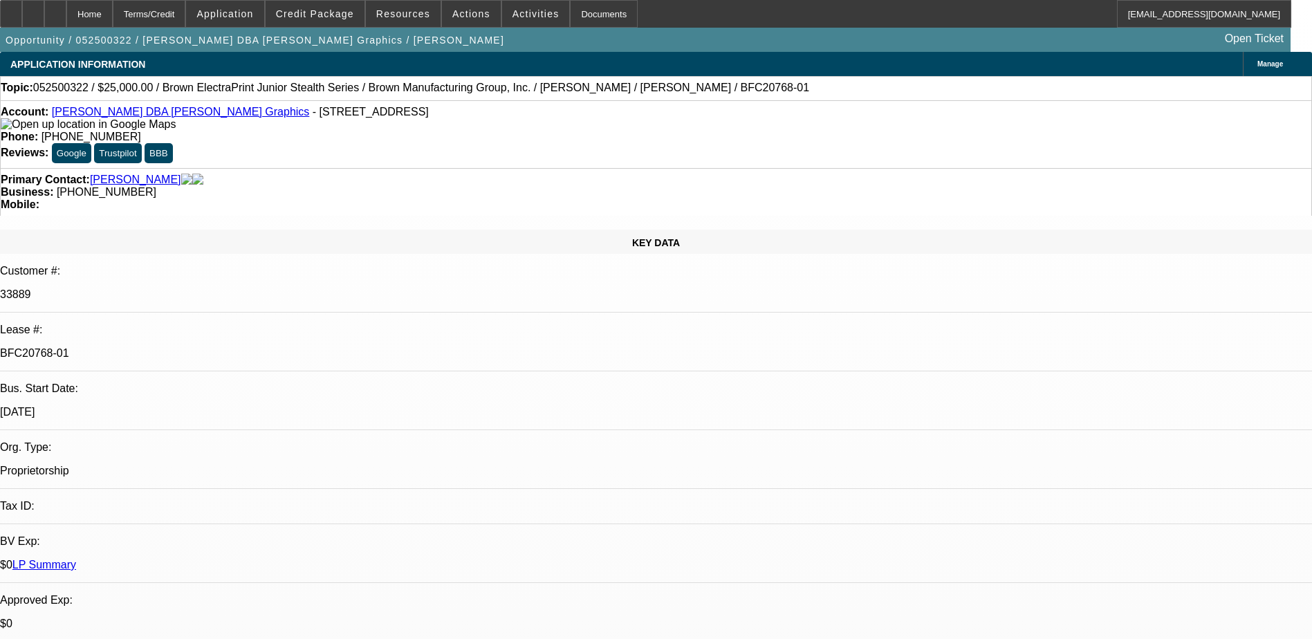
select select "0"
select select "0.1"
select select "0"
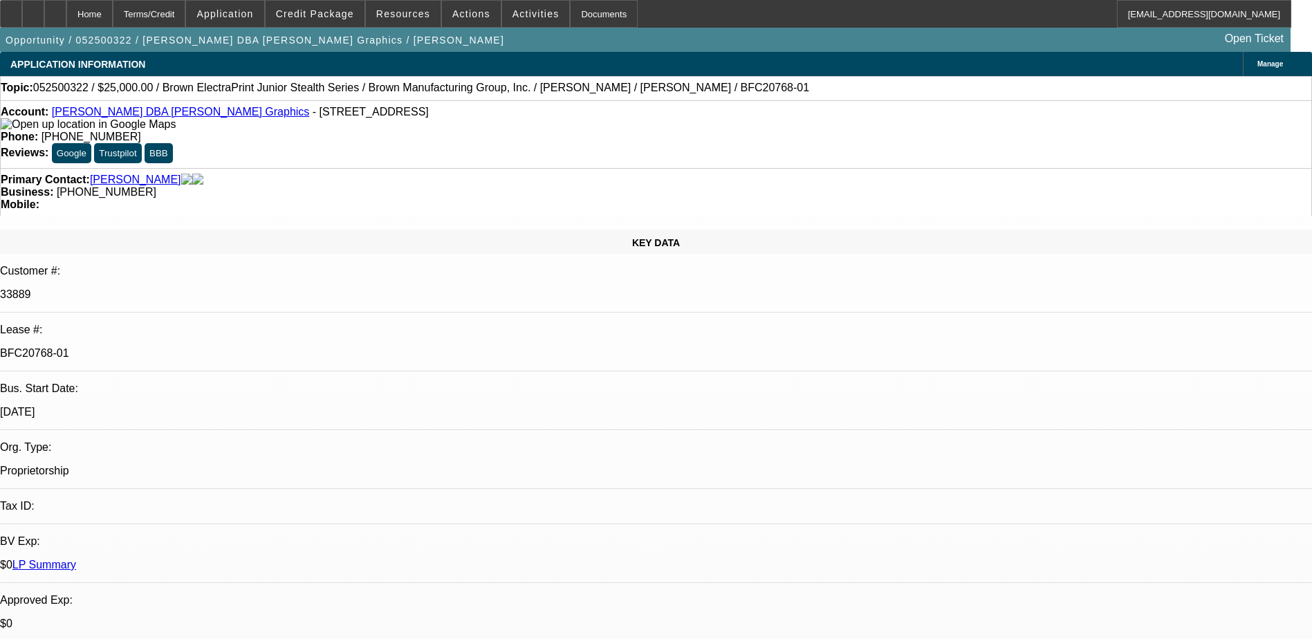
select select "0"
select select "0.1"
select select "0"
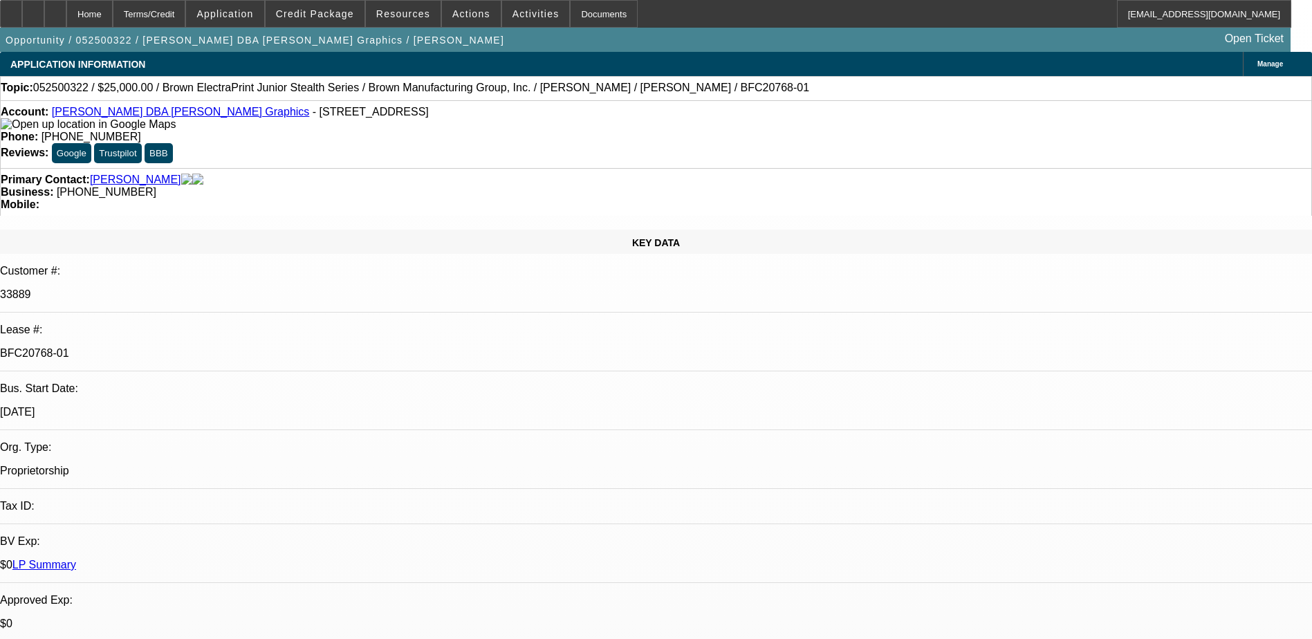
select select "0"
select select "0.1"
select select "1"
select select "4"
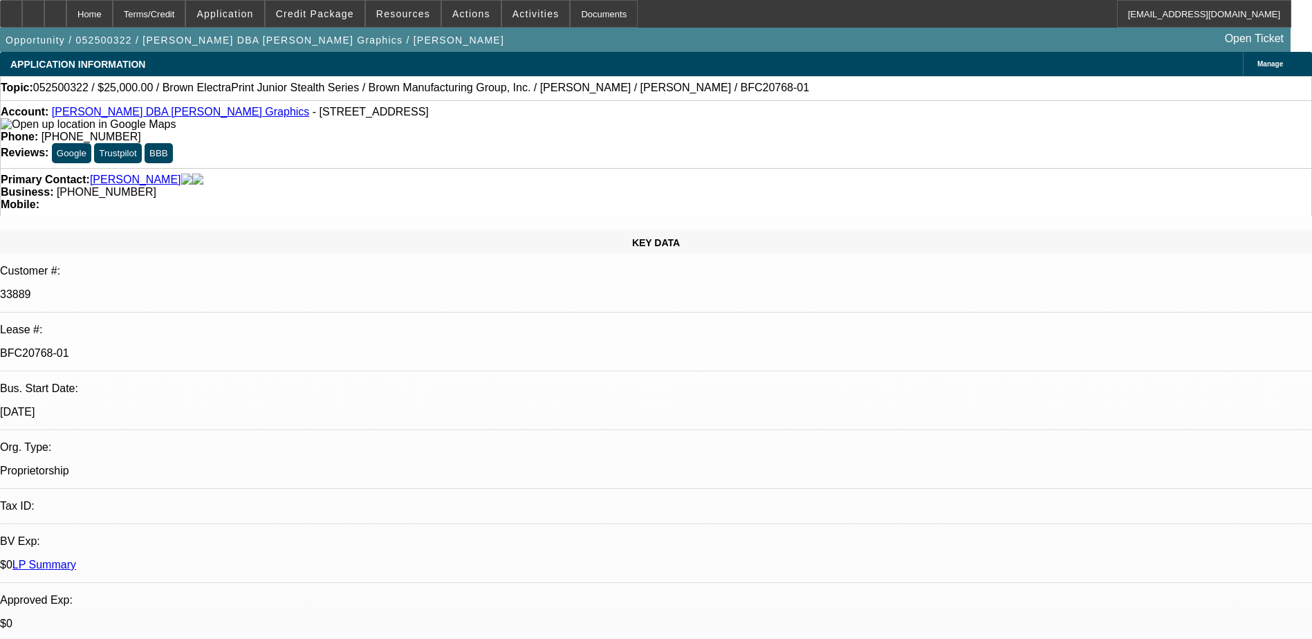
select select "1"
select select "2"
select select "1"
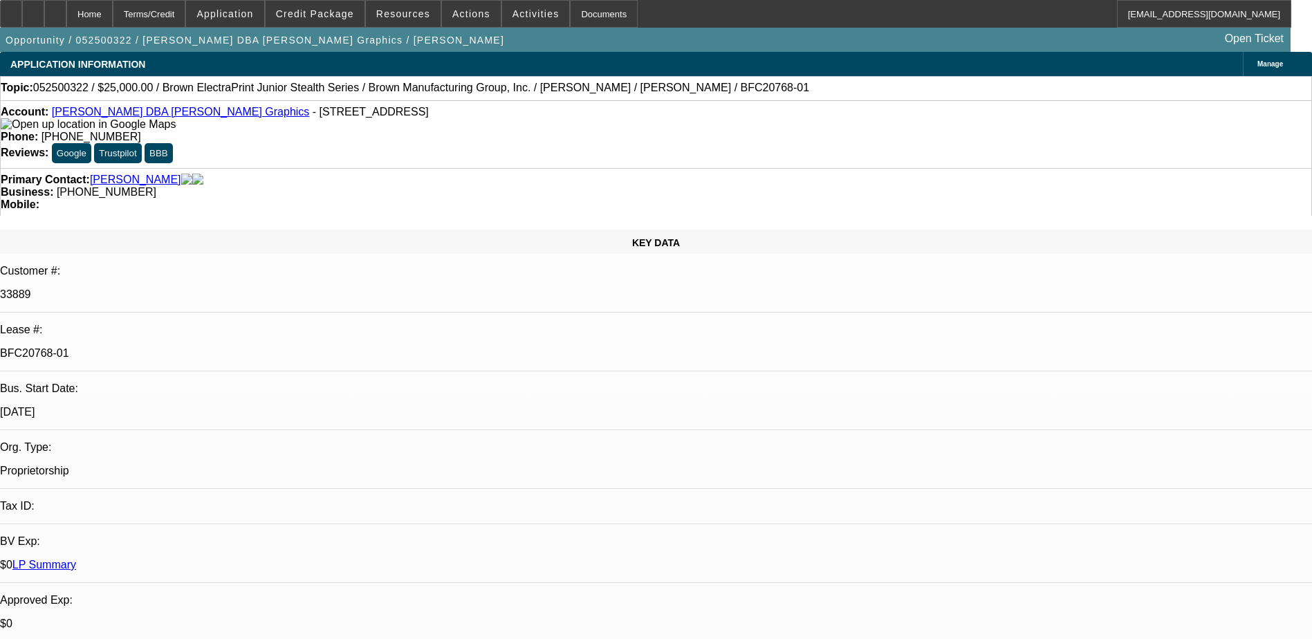
select select "4"
select select "1"
select select "4"
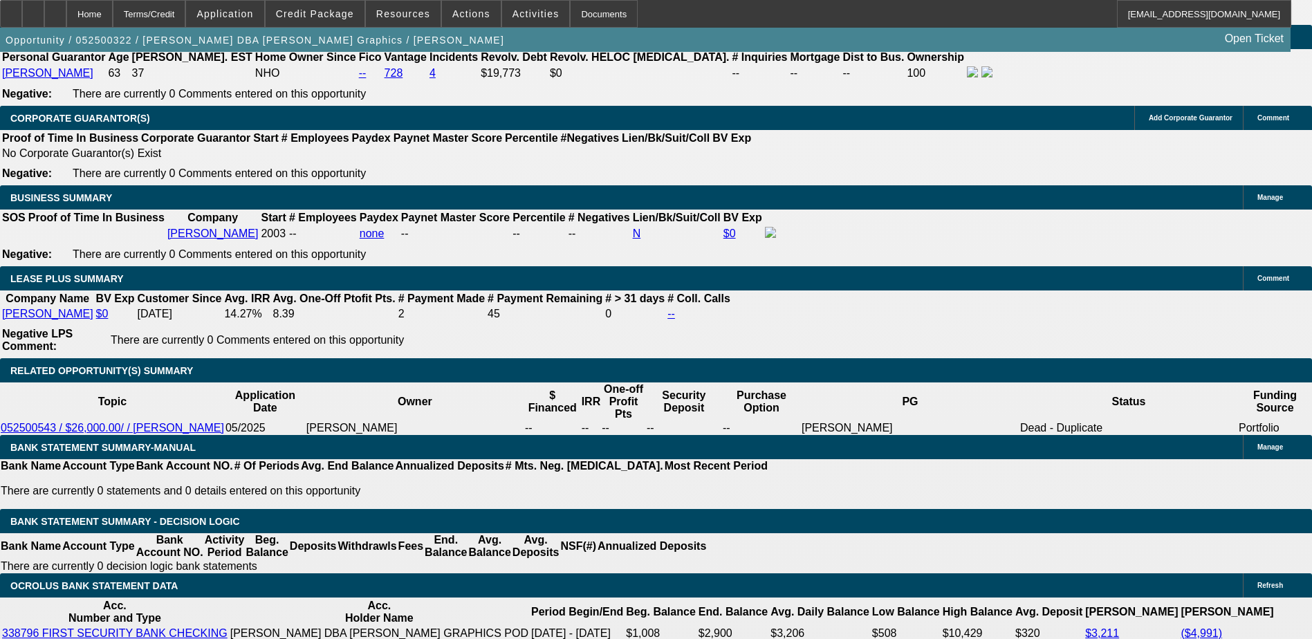
scroll to position [2143, 0]
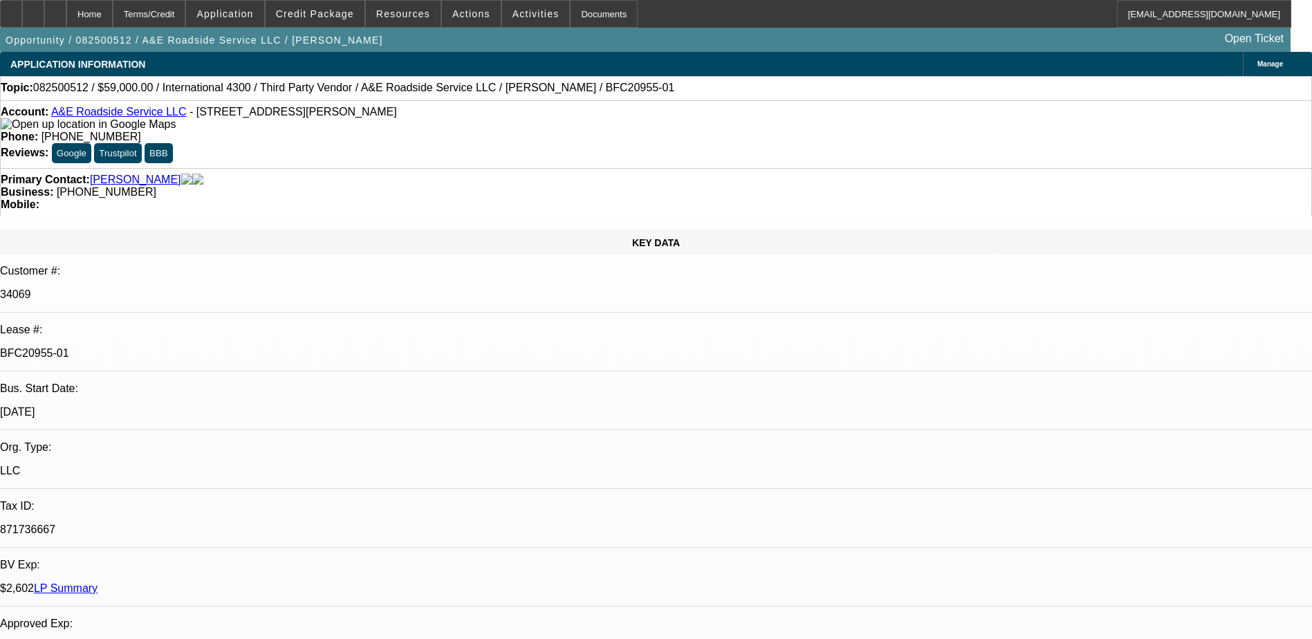
select select "0"
select select "0.1"
select select "0"
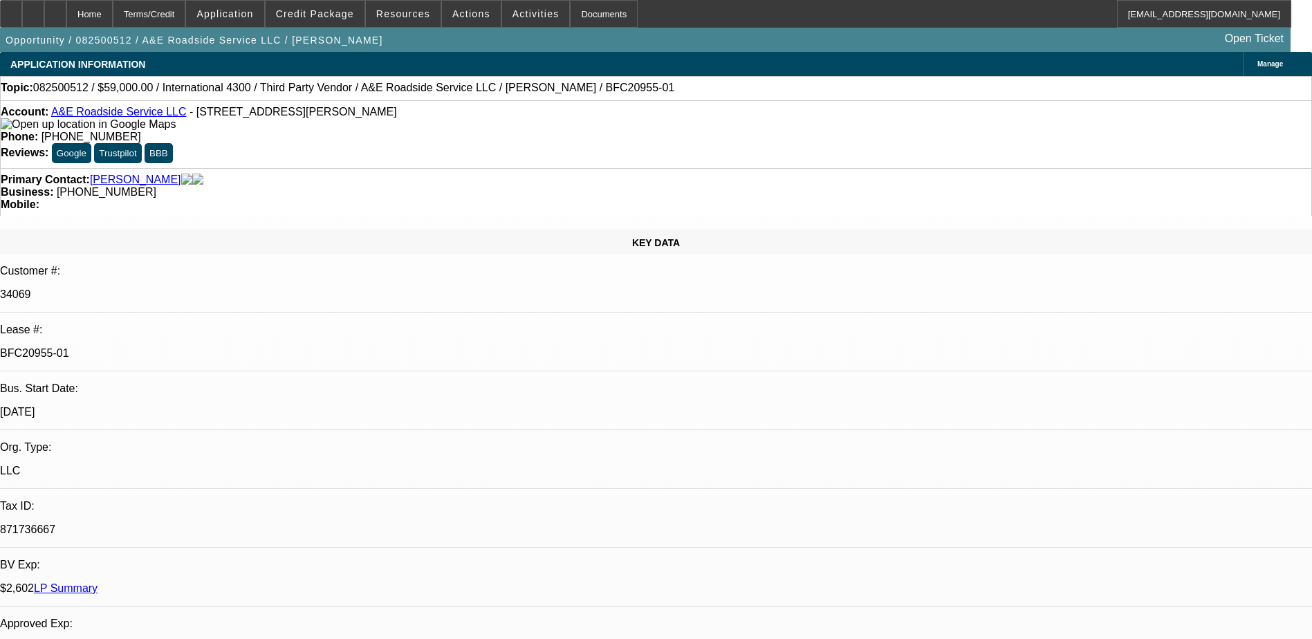
select select "0.1"
select select "1"
select select "4"
select select "1"
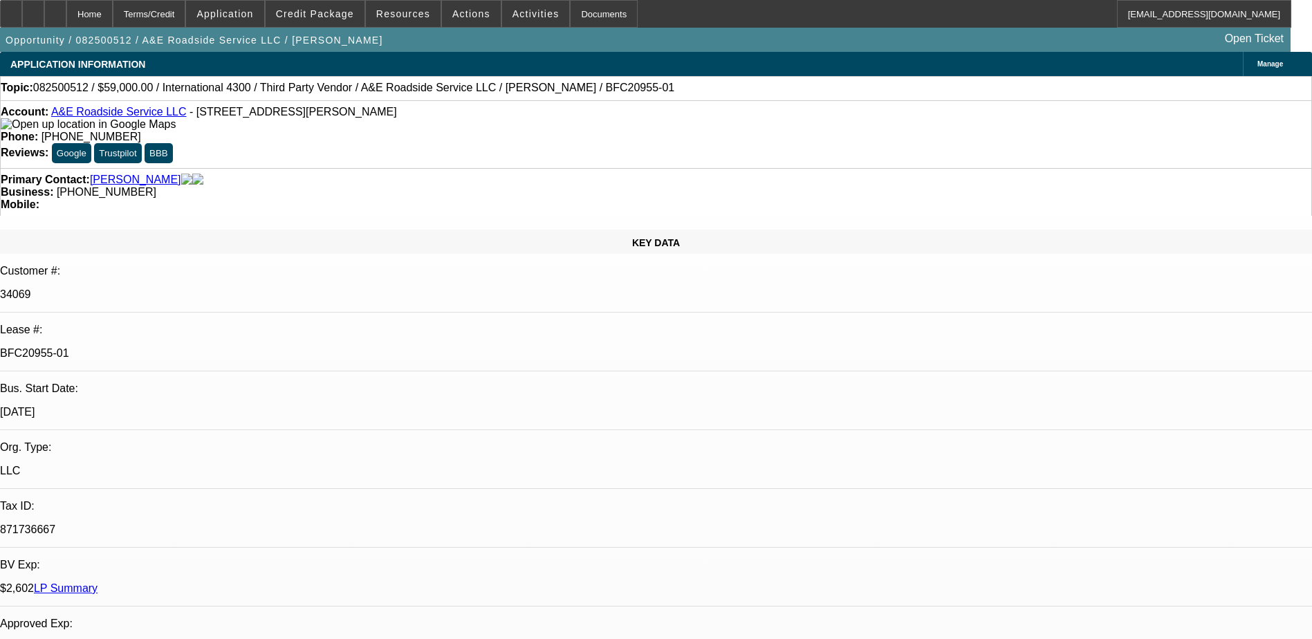
select select "1"
select select "4"
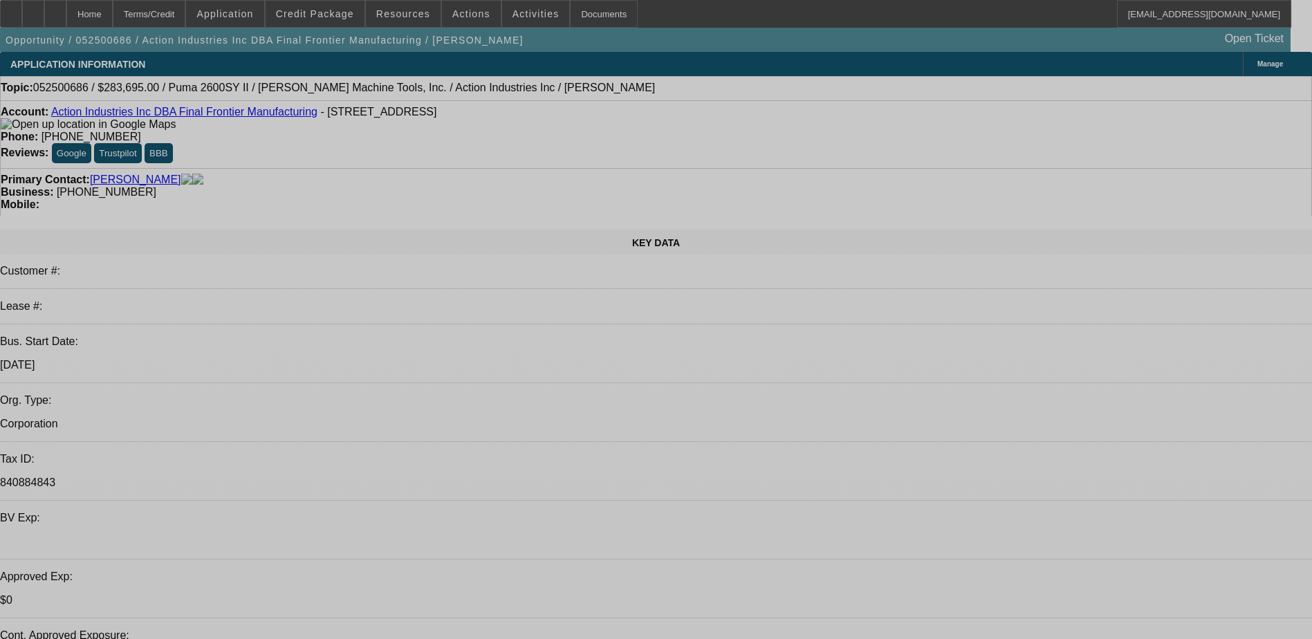
select select "0"
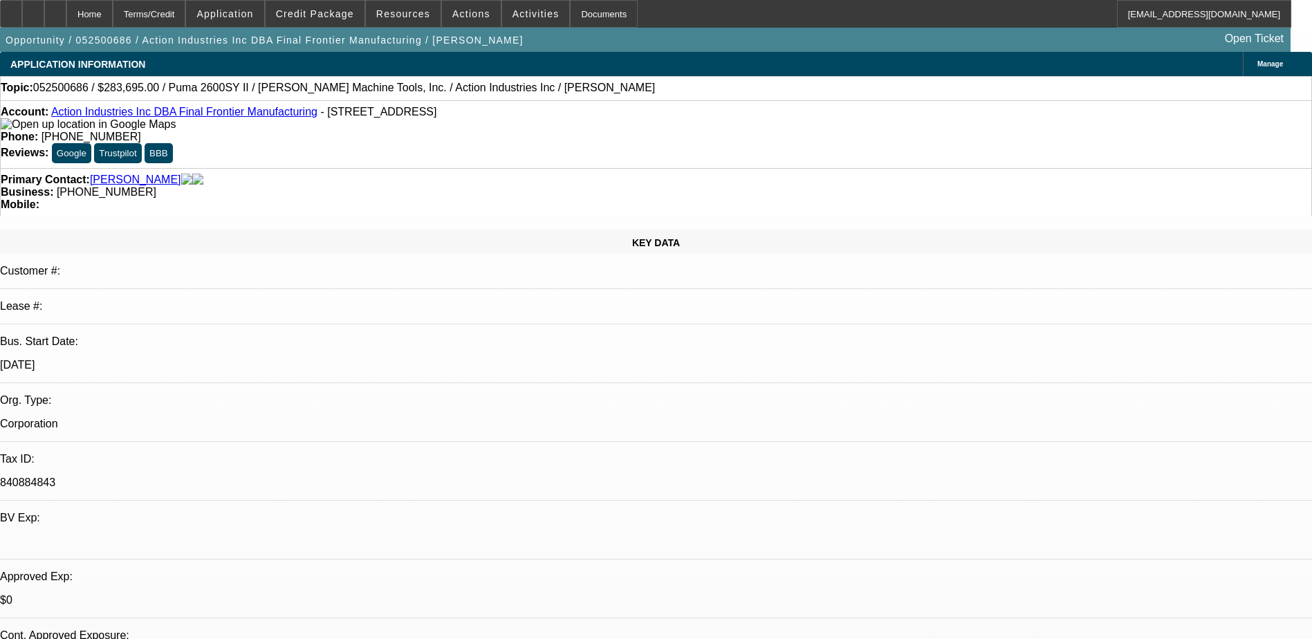
select select "0"
select select "0.1"
select select "4"
select select "0"
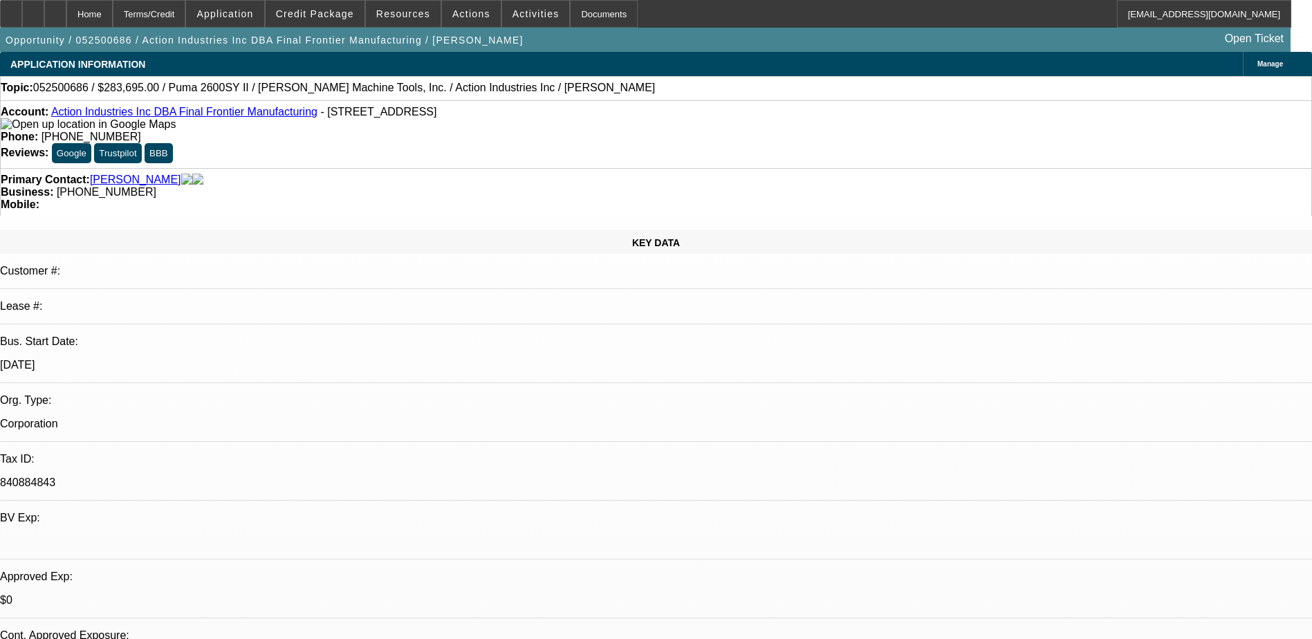
select select "0.1"
select select "4"
select select "0"
select select "0.1"
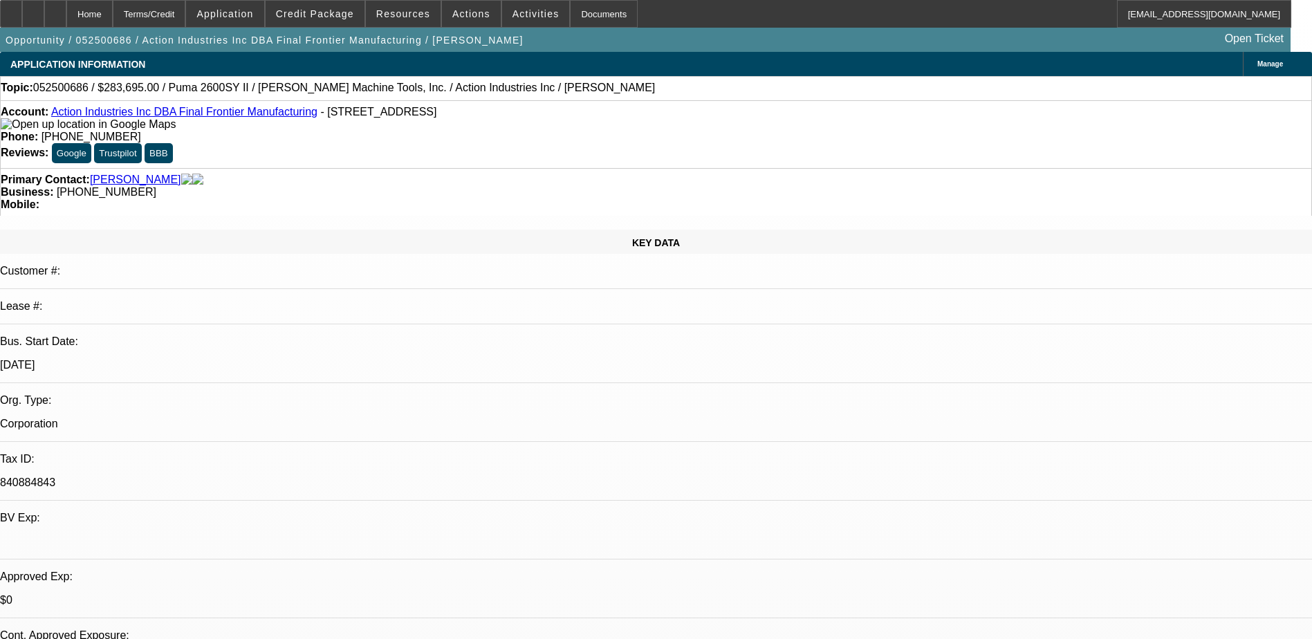
select select "4"
select select "0"
select select "0.1"
select select "4"
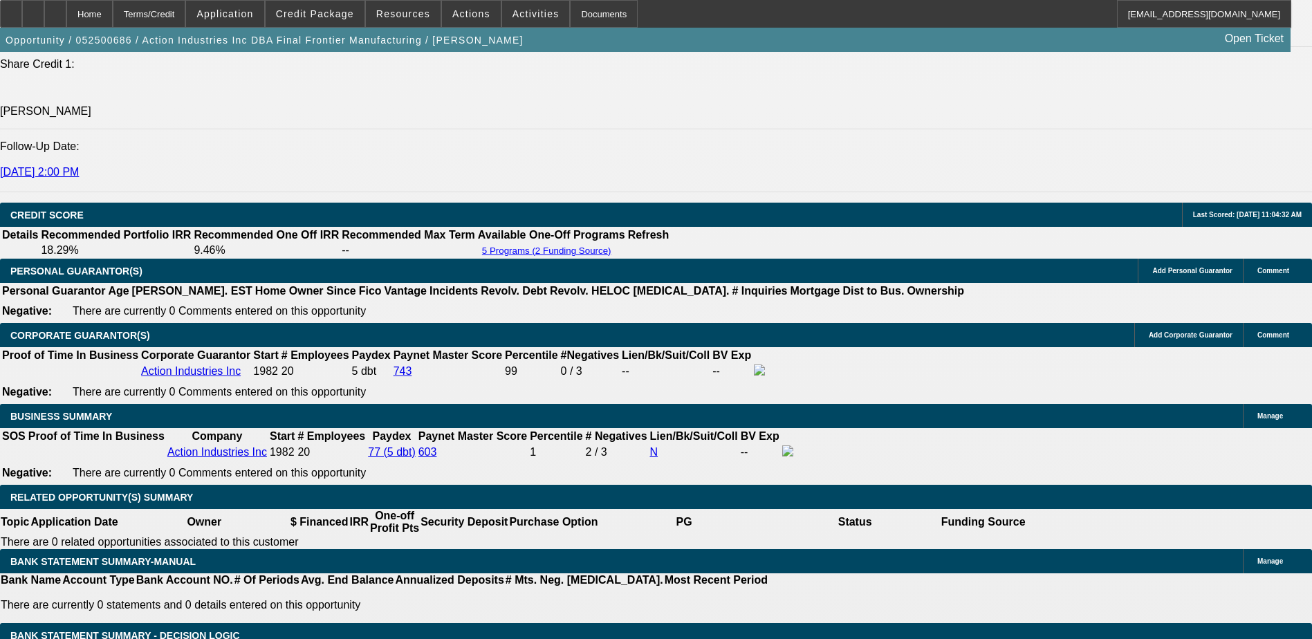
scroll to position [1659, 0]
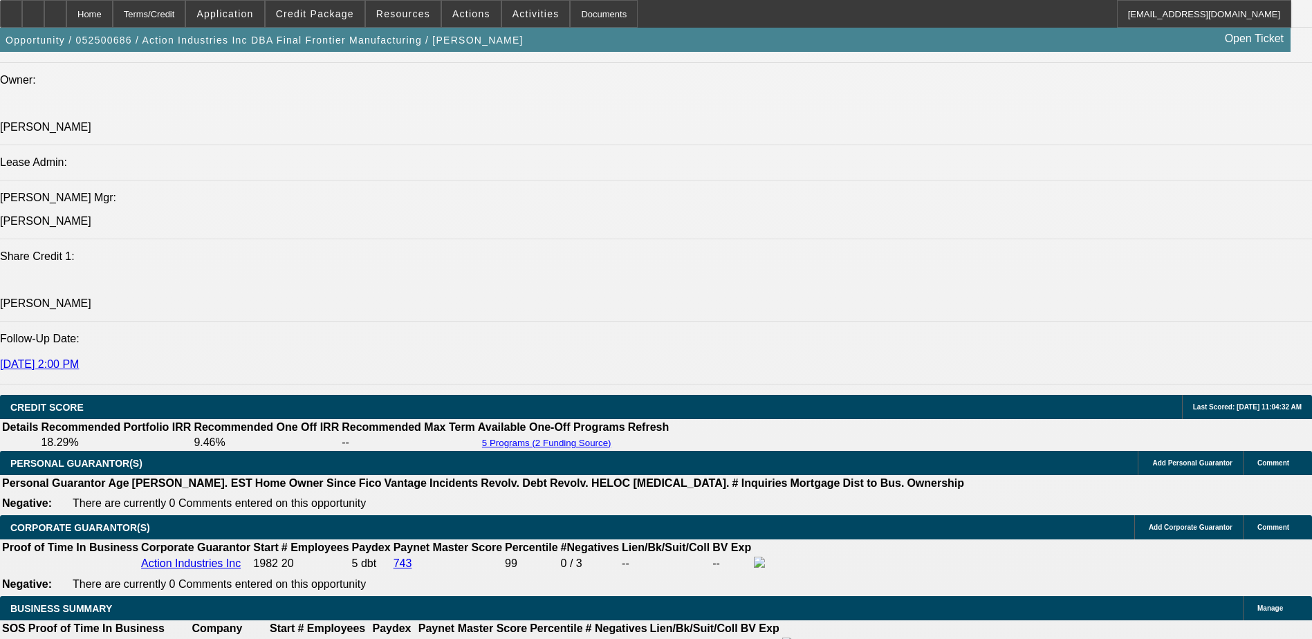
select select "0"
select select "0.1"
select select "4"
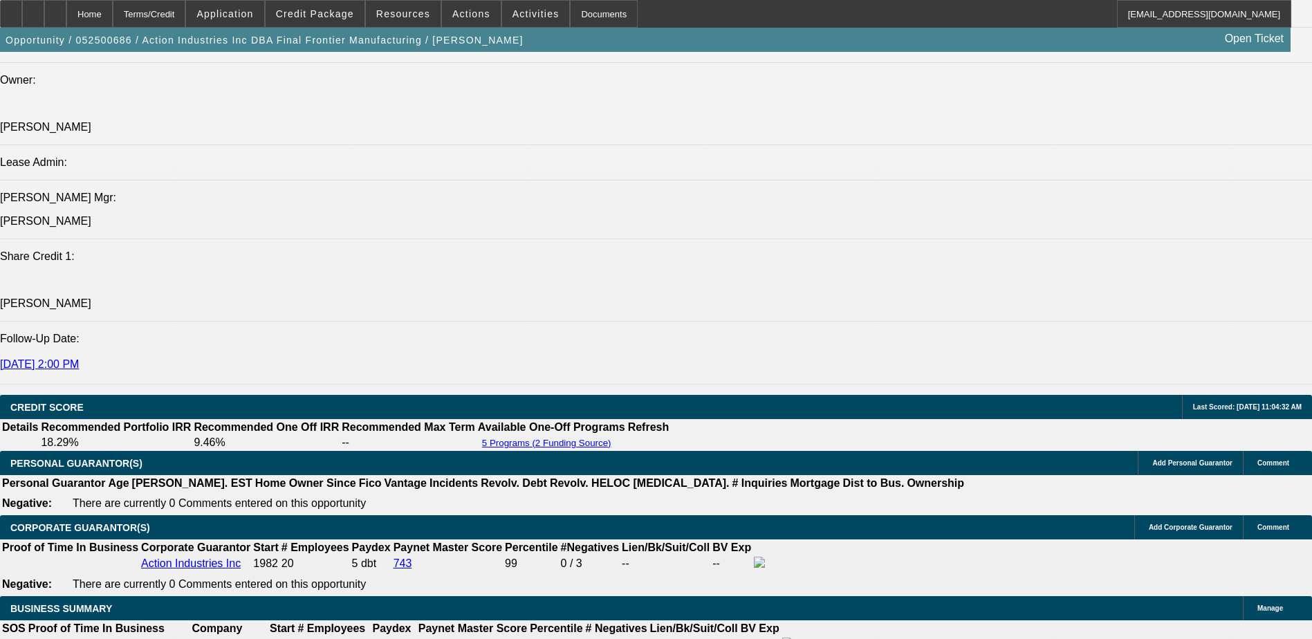
select select "0"
select select "0.1"
select select "4"
select select "0"
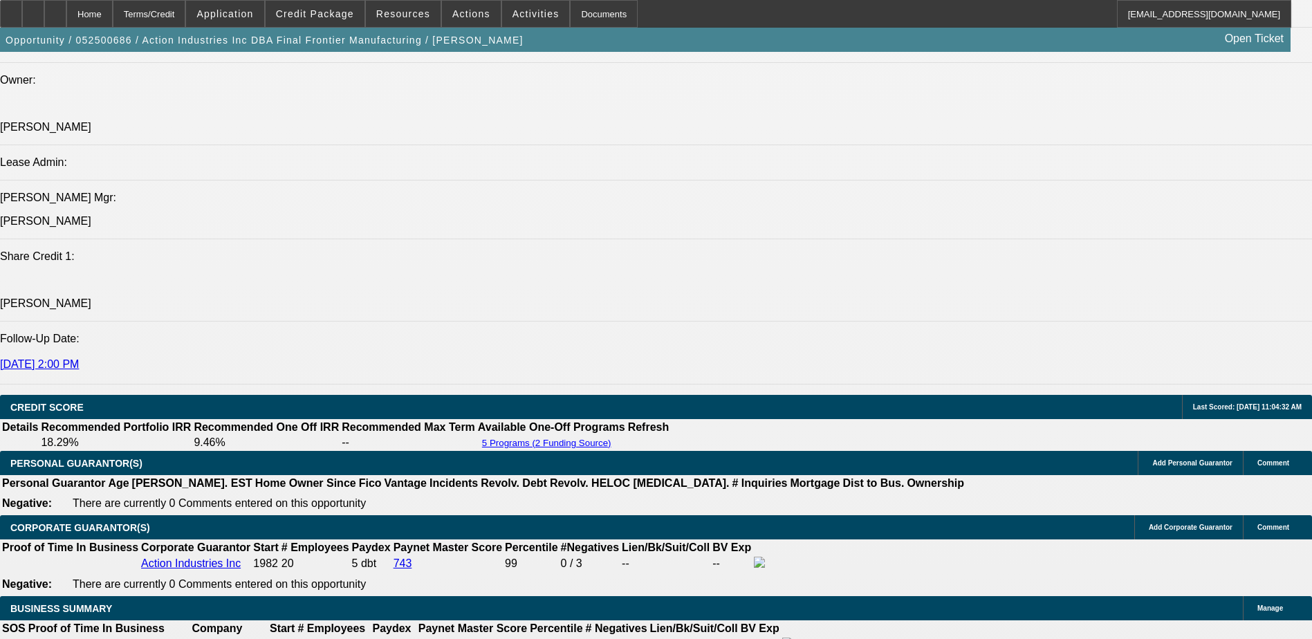
select select "0"
select select "0.1"
select select "4"
select select "0"
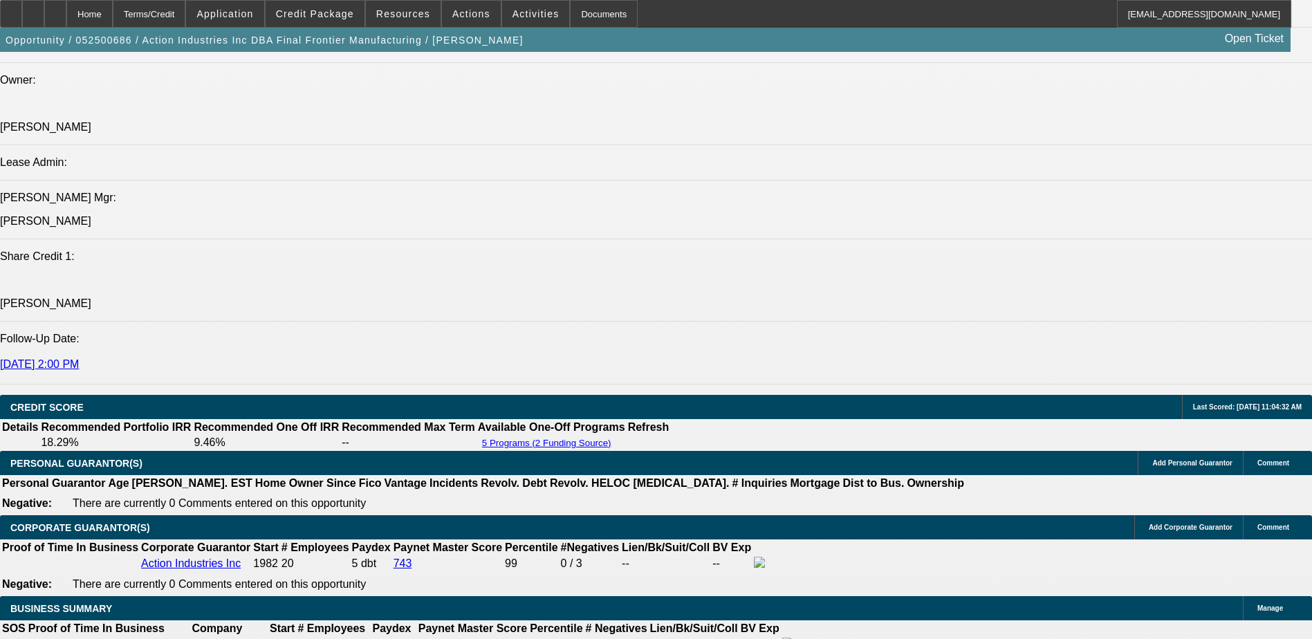
select select "0.1"
select select "4"
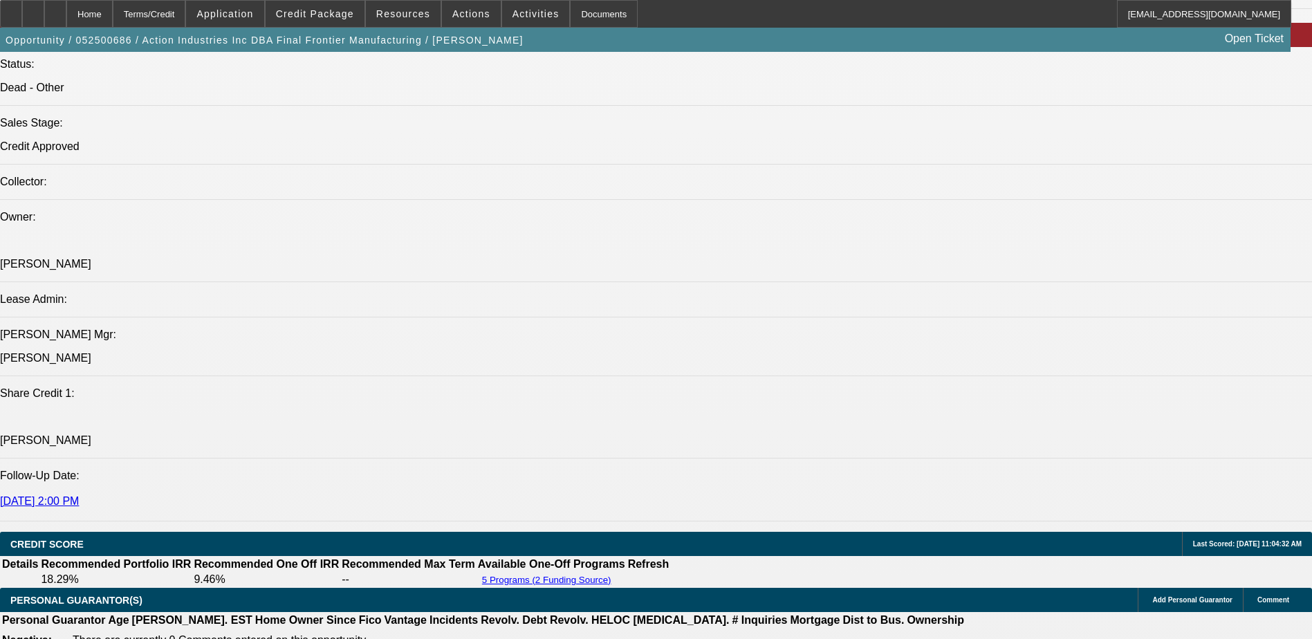
scroll to position [1521, 0]
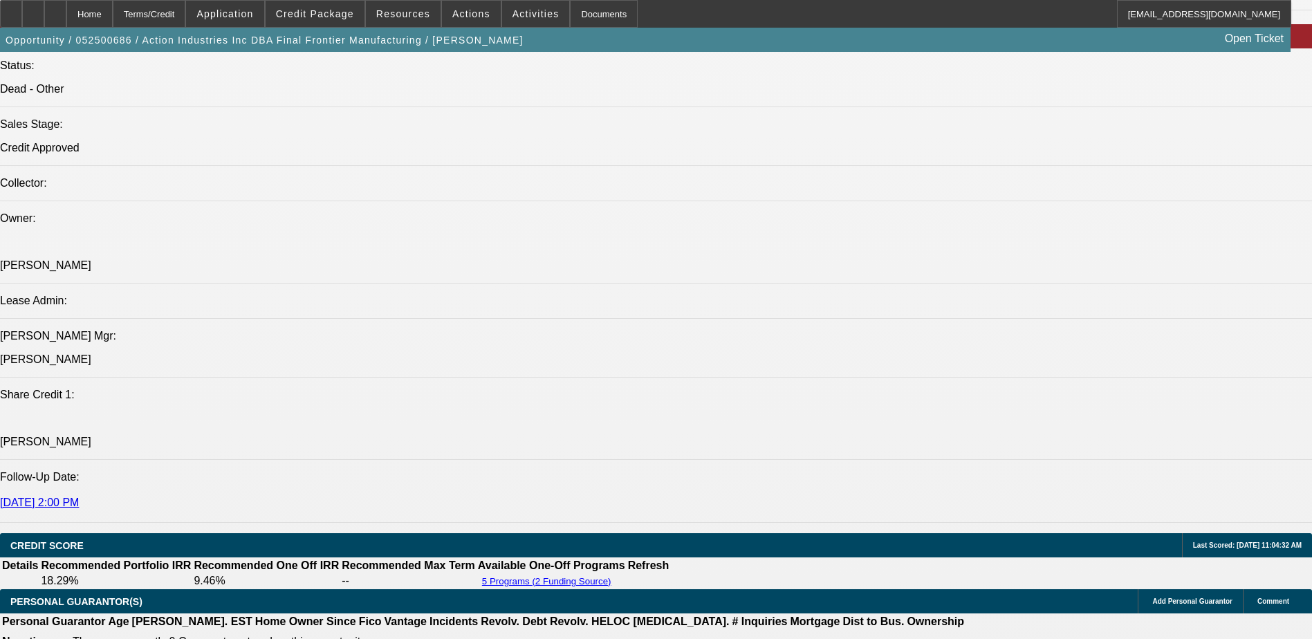
select select "0"
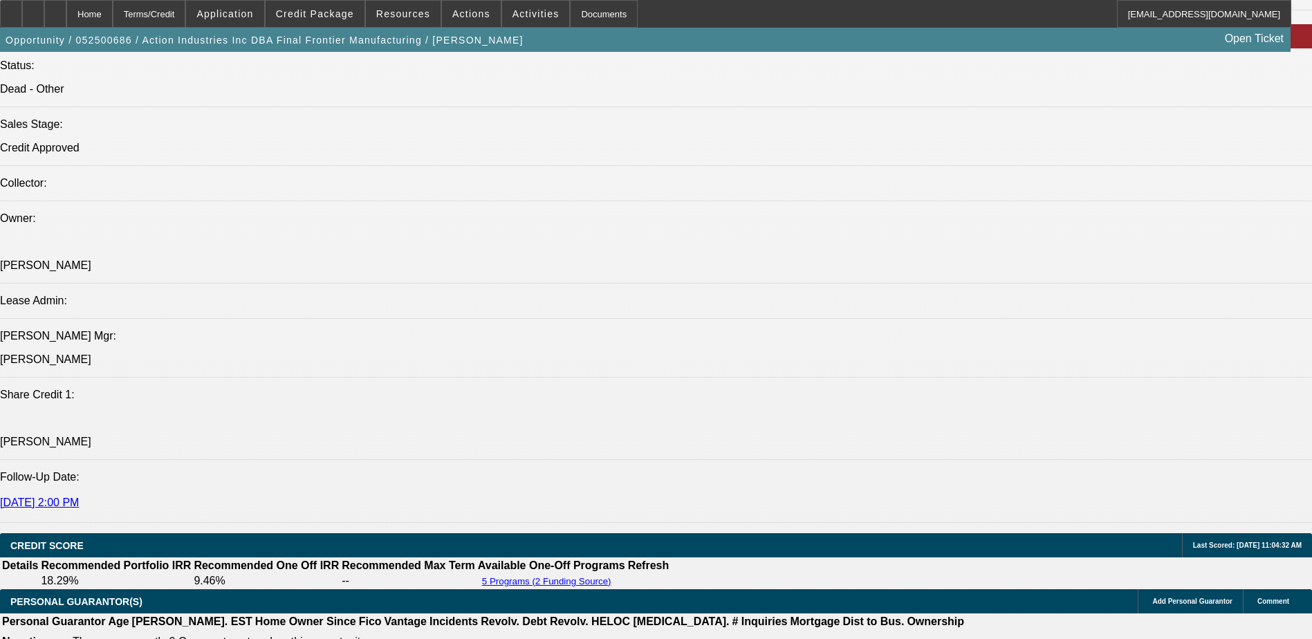
select select "6"
select select "0"
select select "0.1"
select select "4"
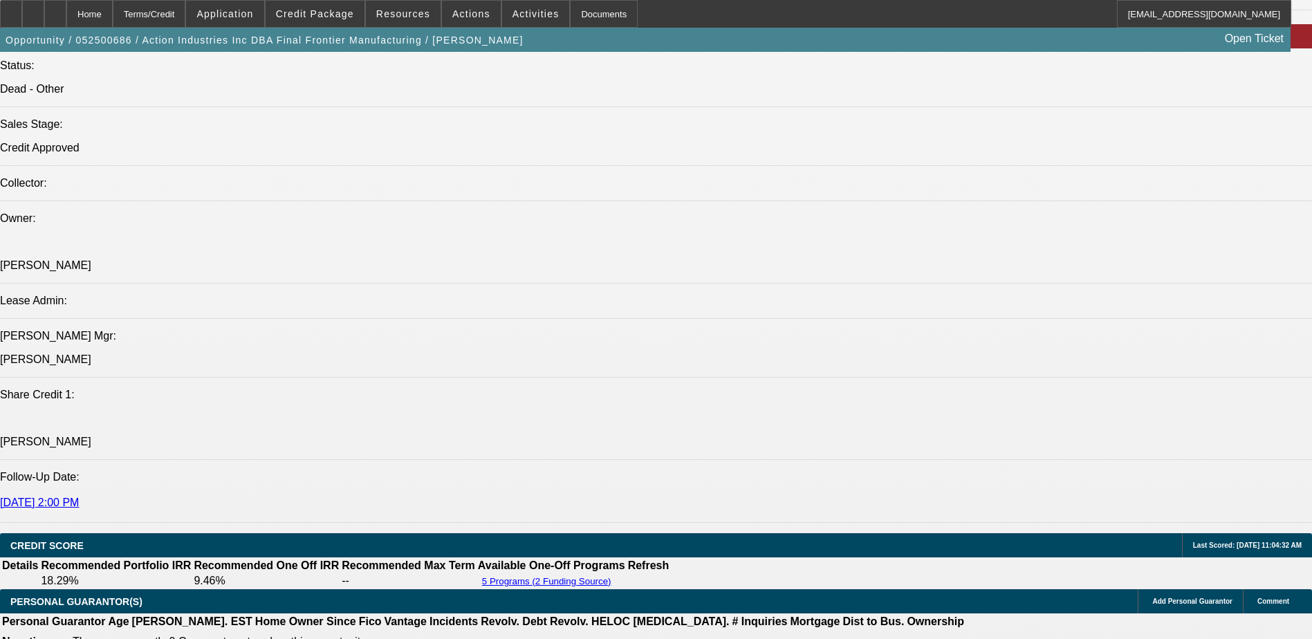
select select "0"
select select "0.1"
select select "4"
select select "0"
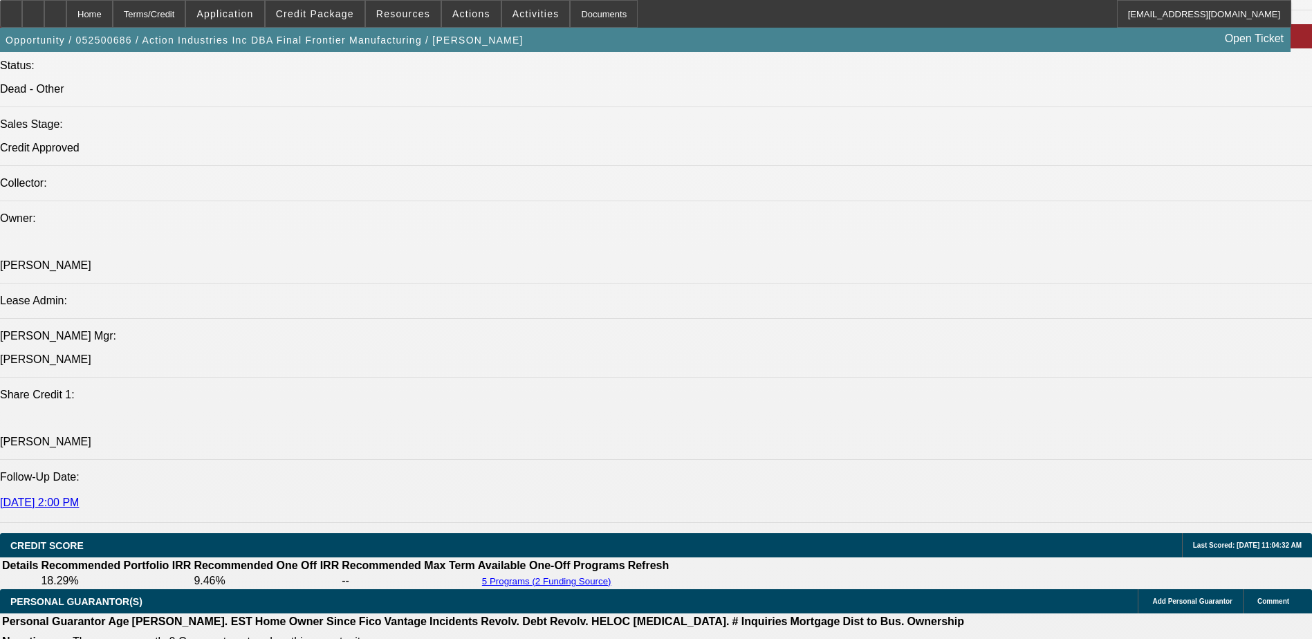
select select "0"
select select "6"
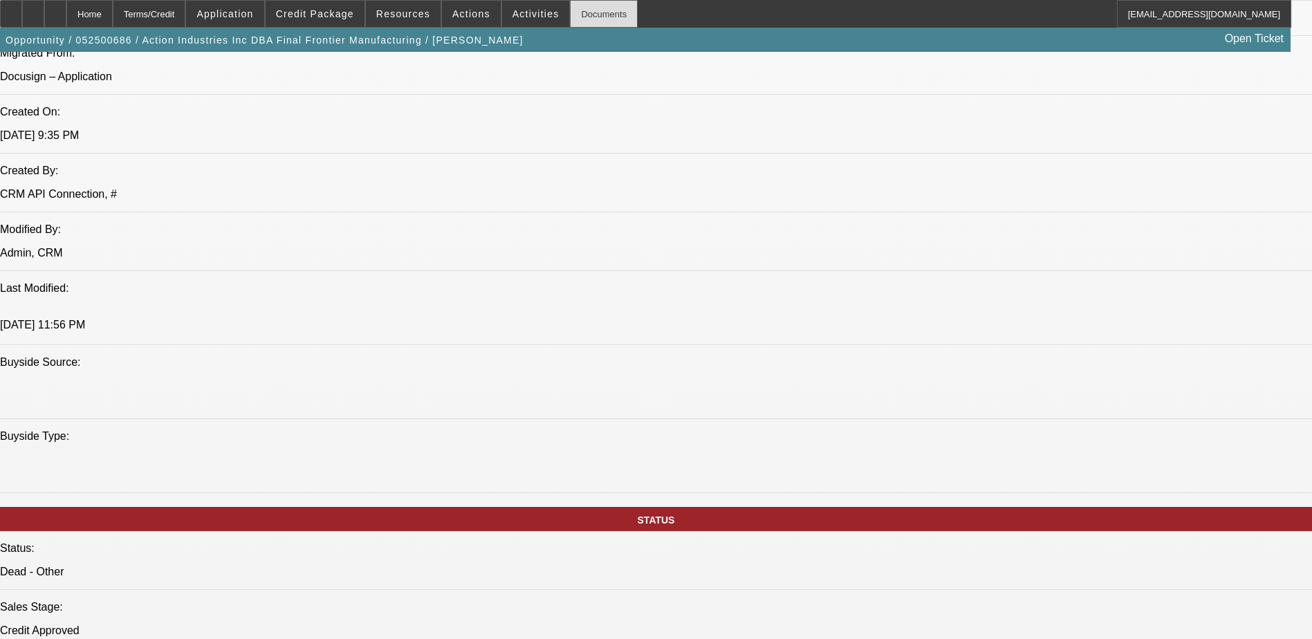
scroll to position [1037, 0]
